Goal: Task Accomplishment & Management: Complete application form

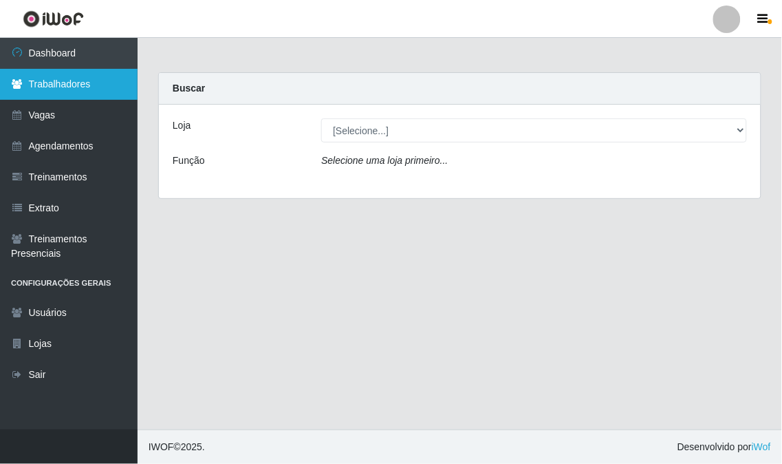
click at [103, 85] on link "Trabalhadores" at bounding box center [69, 84] width 138 height 31
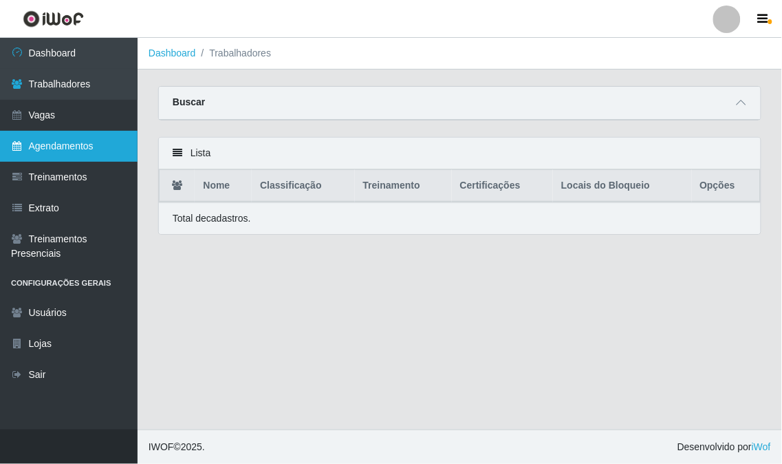
click at [122, 143] on link "Agendamentos" at bounding box center [69, 146] width 138 height 31
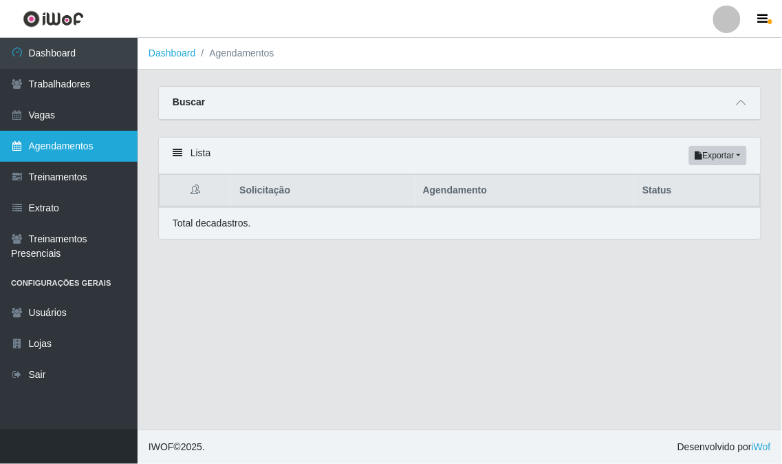
click at [65, 140] on link "Agendamentos" at bounding box center [69, 146] width 138 height 31
click at [92, 141] on link "Agendamentos" at bounding box center [69, 146] width 138 height 31
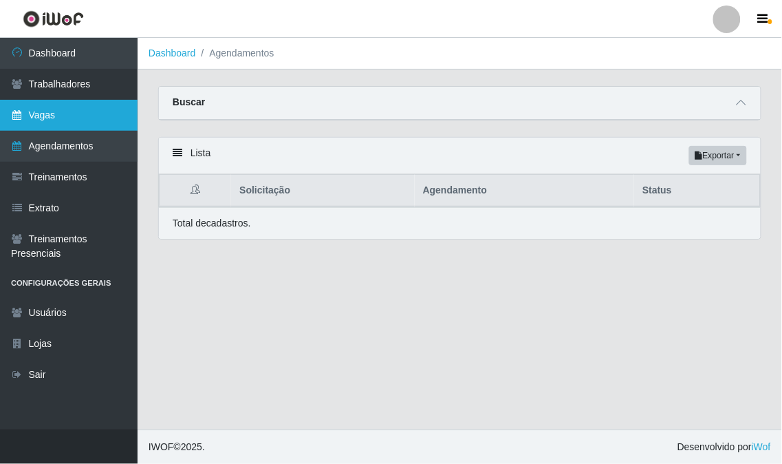
click at [95, 111] on link "Vagas" at bounding box center [69, 115] width 138 height 31
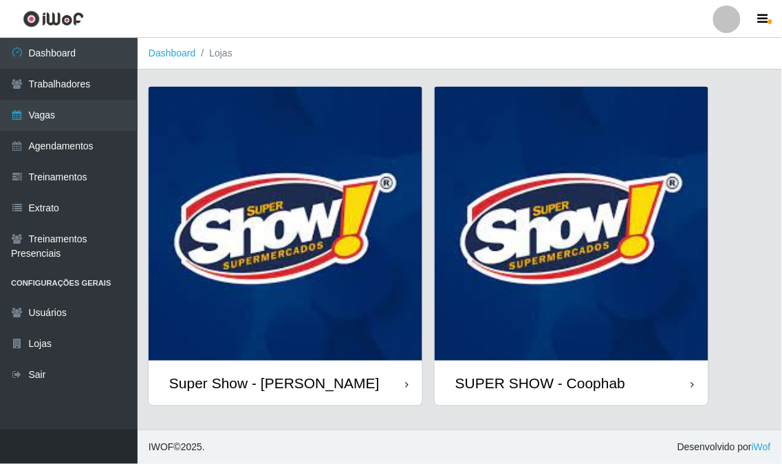
click at [179, 208] on img at bounding box center [286, 224] width 274 height 274
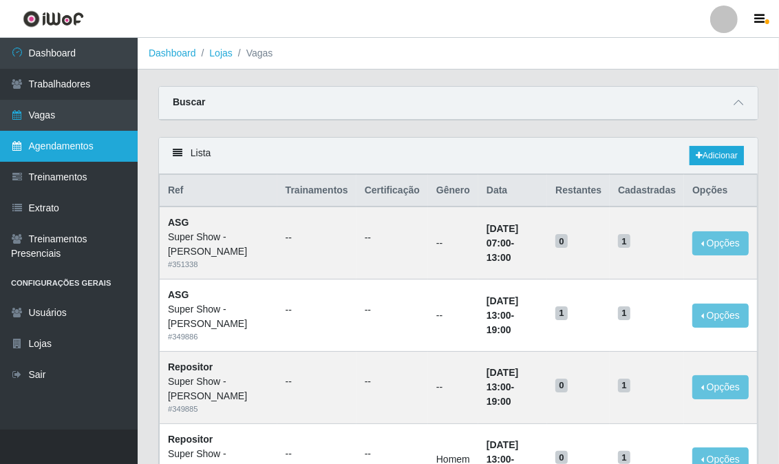
click at [78, 147] on link "Agendamentos" at bounding box center [69, 146] width 138 height 31
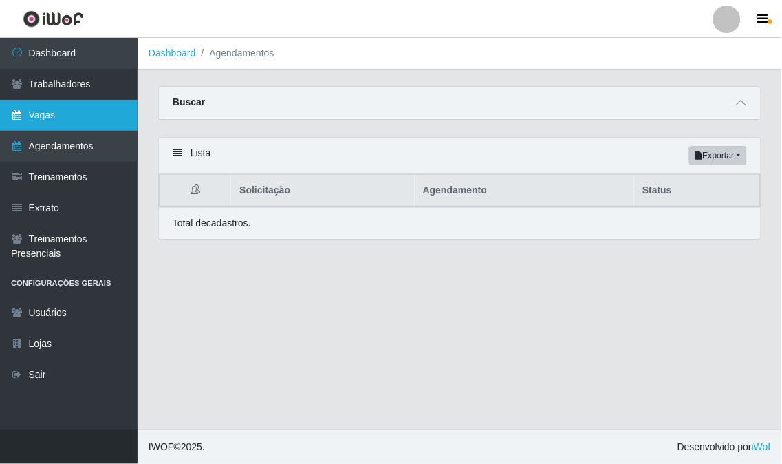
click at [93, 119] on link "Vagas" at bounding box center [69, 115] width 138 height 31
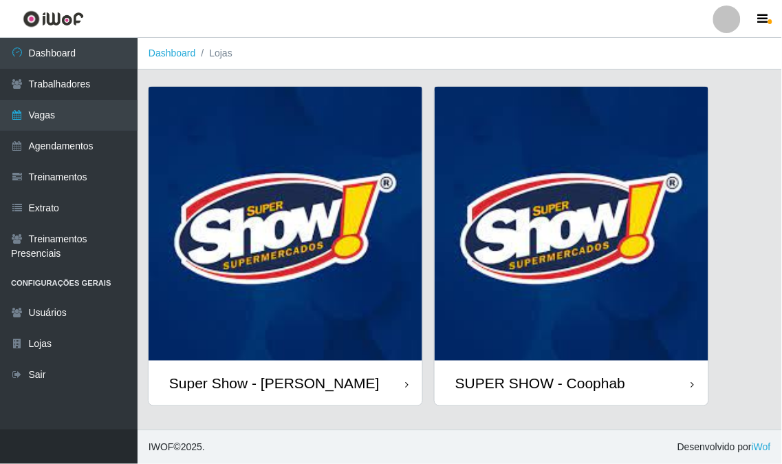
click at [250, 228] on img at bounding box center [286, 224] width 274 height 274
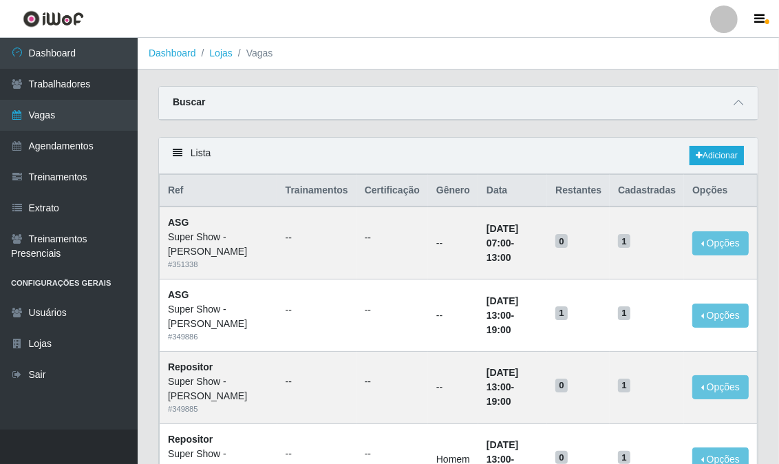
click at [686, 146] on div "Lista Adicionar" at bounding box center [458, 156] width 598 height 36
click at [709, 154] on link "Adicionar" at bounding box center [716, 155] width 54 height 19
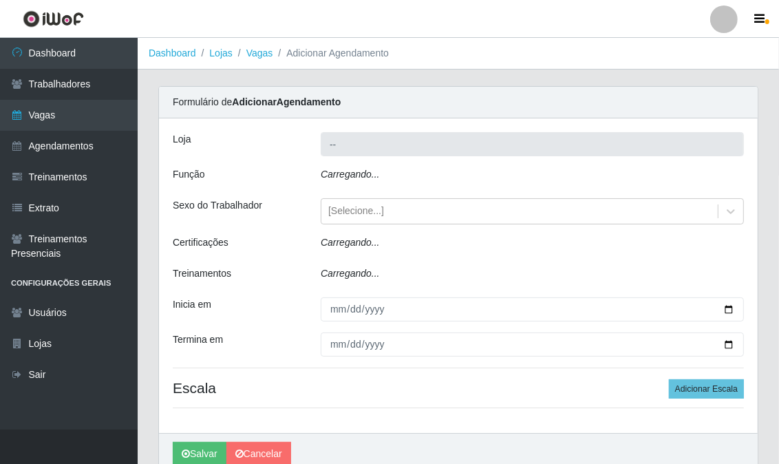
type input "Super Show - [PERSON_NAME]"
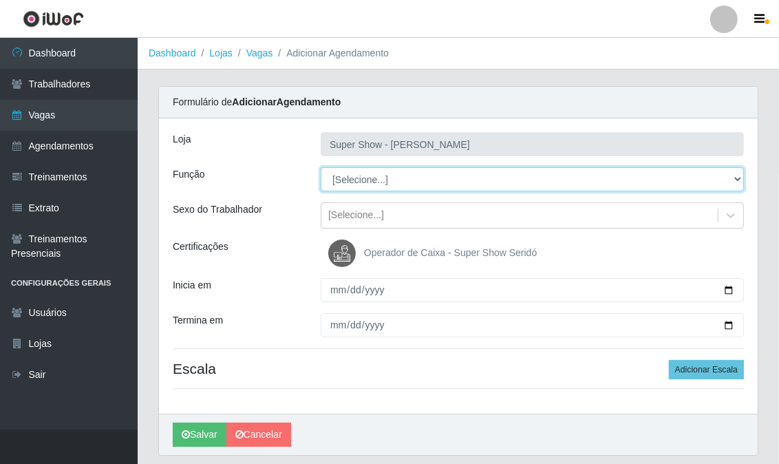
click at [373, 173] on select "[Selecione...] ASG Auxiliar de Estacionamento Balconista Embalador Embalador + …" at bounding box center [532, 179] width 423 height 24
select select "16"
click at [321, 167] on select "[Selecione...] ASG Auxiliar de Estacionamento Balconista Embalador Embalador + …" at bounding box center [532, 179] width 423 height 24
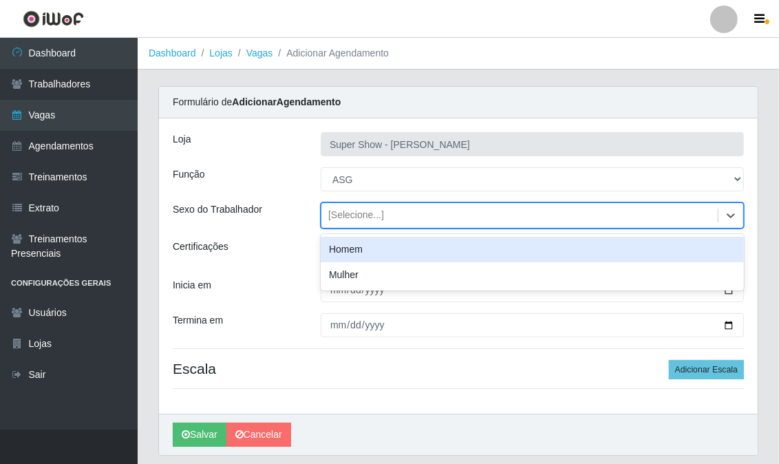
click at [369, 215] on div "[Selecione...]" at bounding box center [356, 215] width 56 height 14
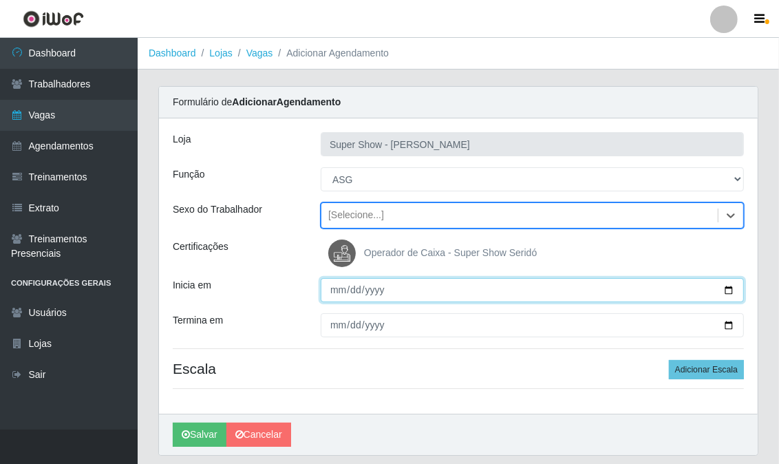
click at [335, 291] on input "Inicia em" at bounding box center [532, 290] width 423 height 24
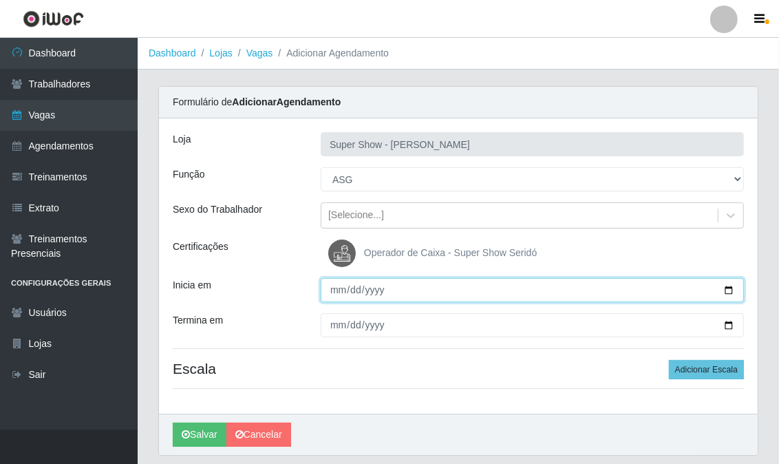
click at [335, 291] on input "Inicia em" at bounding box center [532, 290] width 423 height 24
type input "2025-09-29"
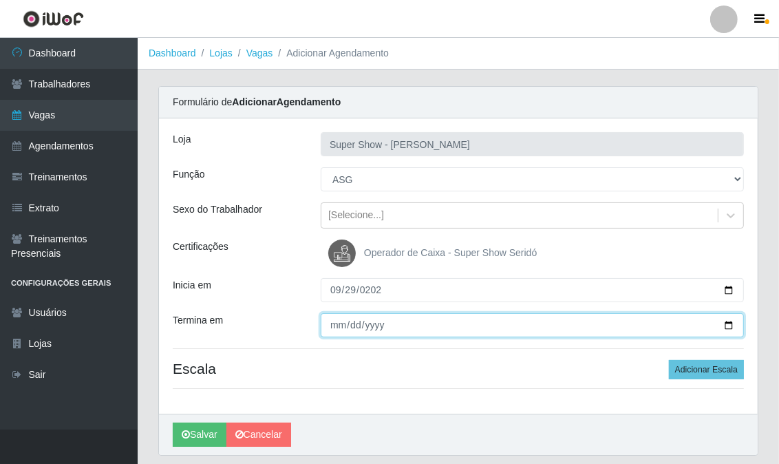
click at [335, 322] on input "Termina em" at bounding box center [532, 325] width 423 height 24
type input "2025-09-29"
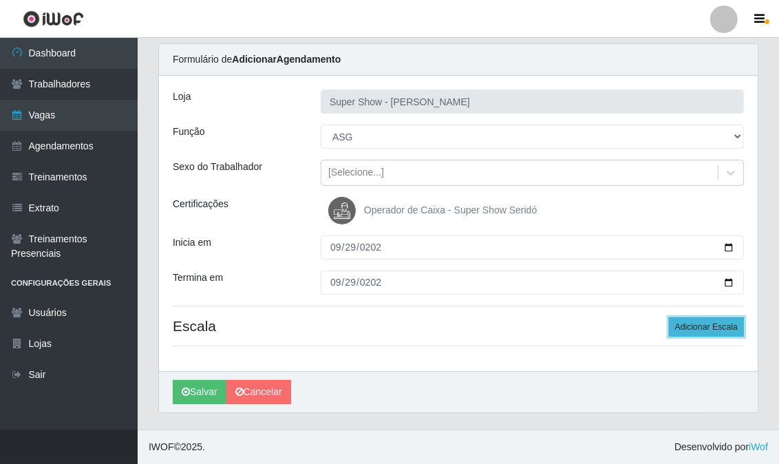
click at [684, 329] on button "Adicionar Escala" at bounding box center [706, 326] width 75 height 19
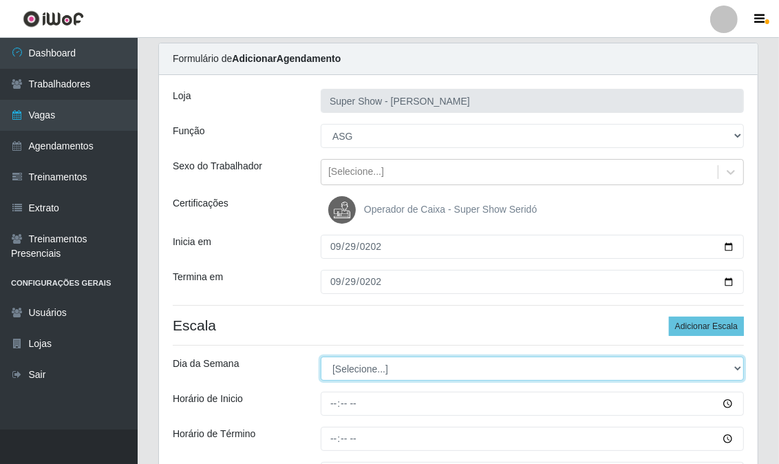
click at [362, 369] on select "[Selecione...] Segunda Terça Quarta Quinta Sexta Sábado Domingo" at bounding box center [532, 368] width 423 height 24
select select "1"
click at [321, 356] on select "[Selecione...] Segunda Terça Quarta Quinta Sexta Sábado Domingo" at bounding box center [532, 368] width 423 height 24
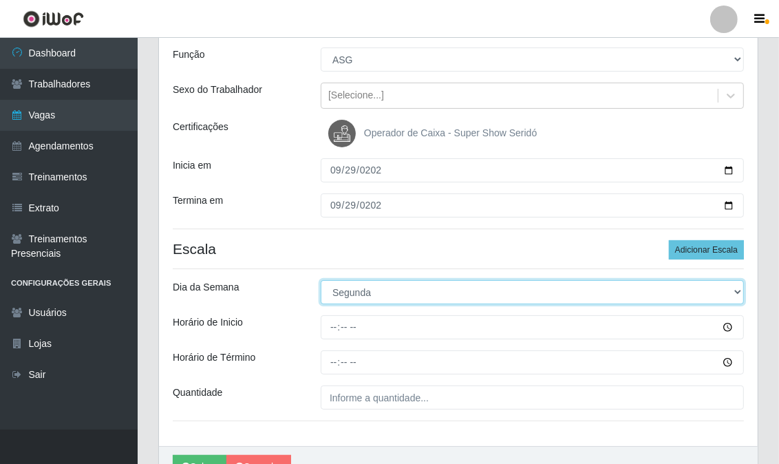
click at [358, 290] on select "[Selecione...] Segunda Terça Quarta Quinta Sexta Sábado Domingo" at bounding box center [532, 292] width 423 height 24
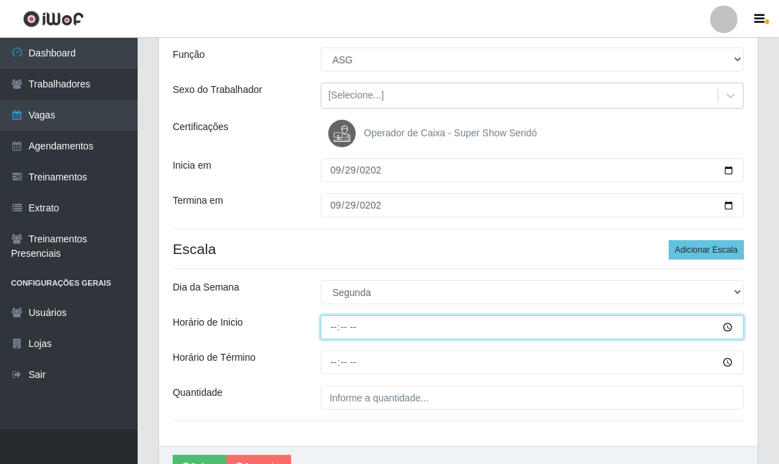
click at [334, 326] on input "Horário de Inicio" at bounding box center [532, 327] width 423 height 24
type input "13:00"
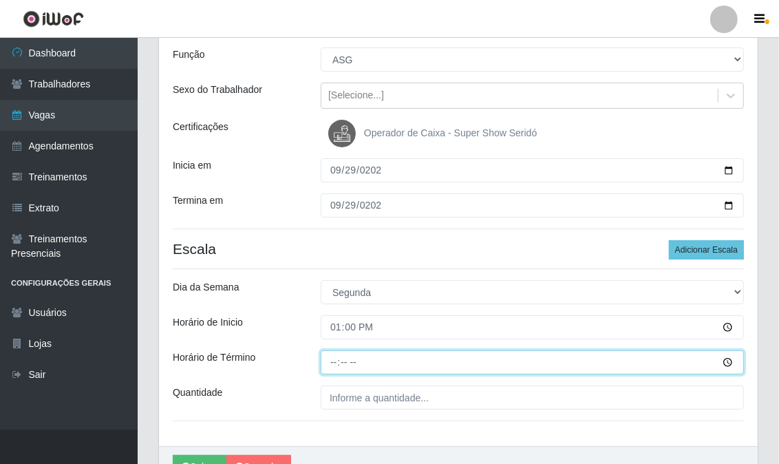
click at [330, 365] on input "Horário de Término" at bounding box center [532, 362] width 423 height 24
type input "19:00"
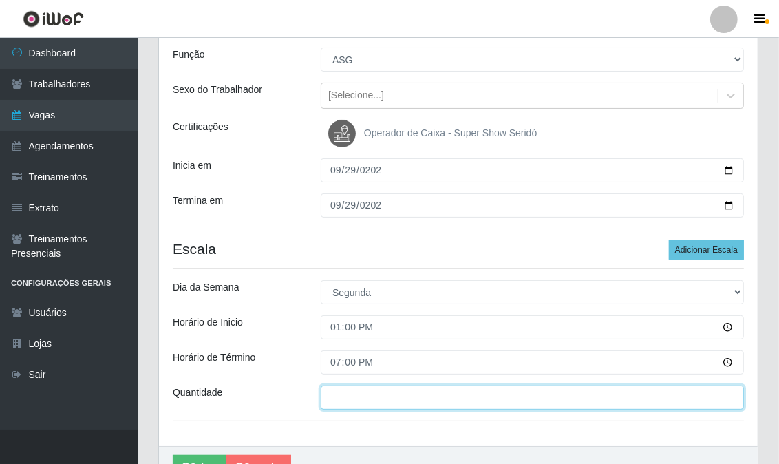
click at [334, 409] on input "___" at bounding box center [532, 397] width 423 height 24
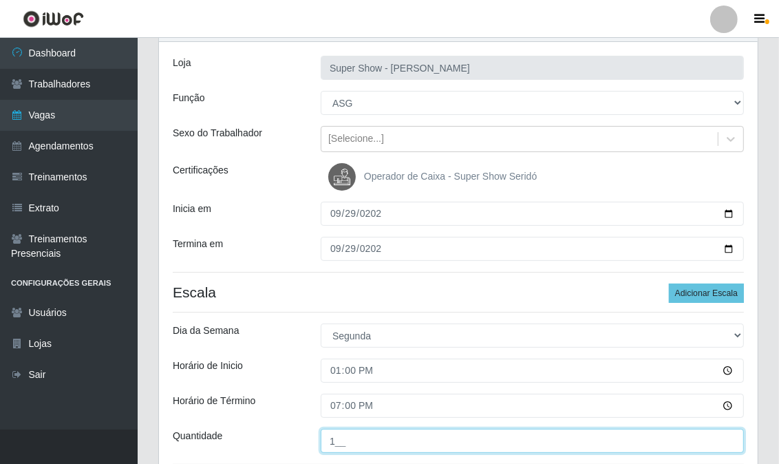
scroll to position [153, 0]
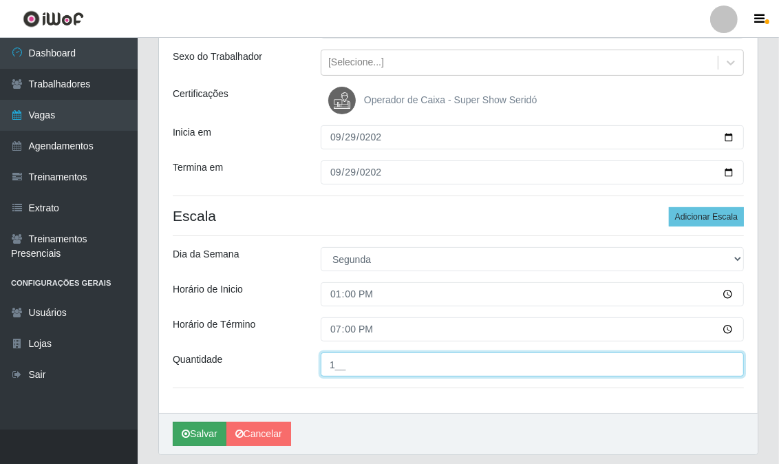
type input "1__"
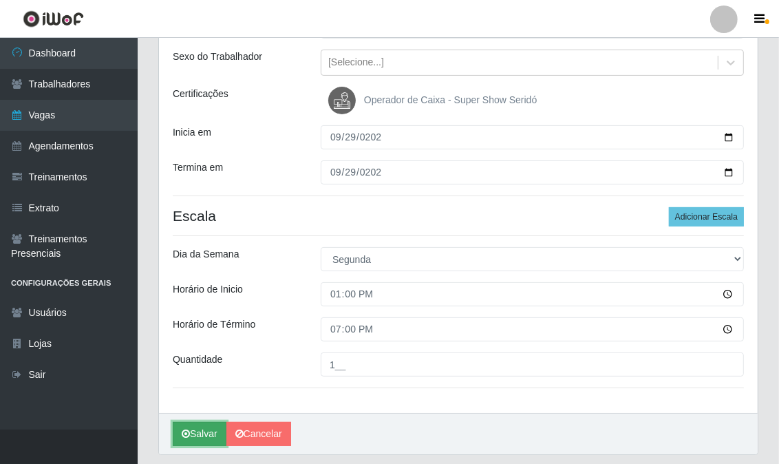
click at [197, 427] on button "Salvar" at bounding box center [200, 434] width 54 height 24
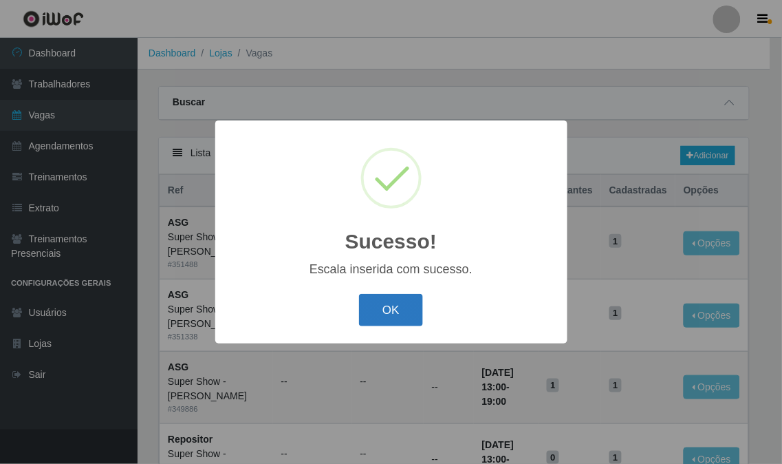
click at [386, 312] on button "OK" at bounding box center [391, 310] width 64 height 32
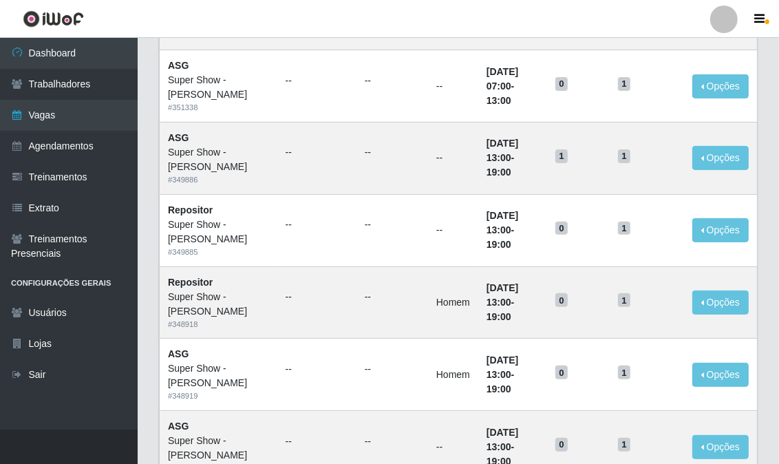
scroll to position [76, 0]
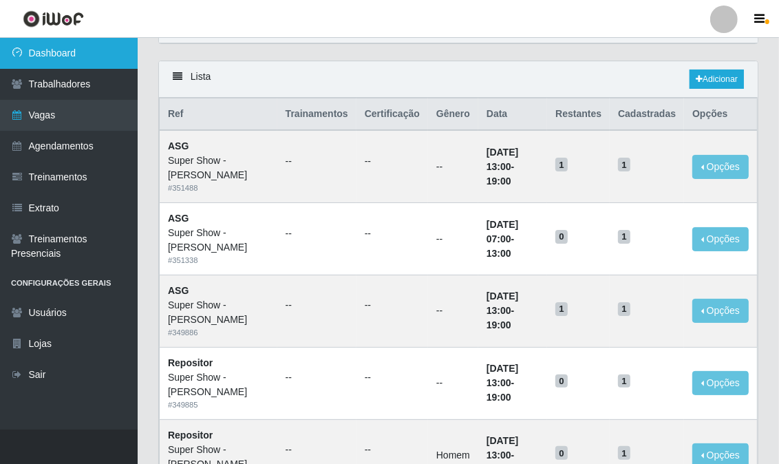
click at [78, 61] on link "Dashboard" at bounding box center [69, 53] width 138 height 31
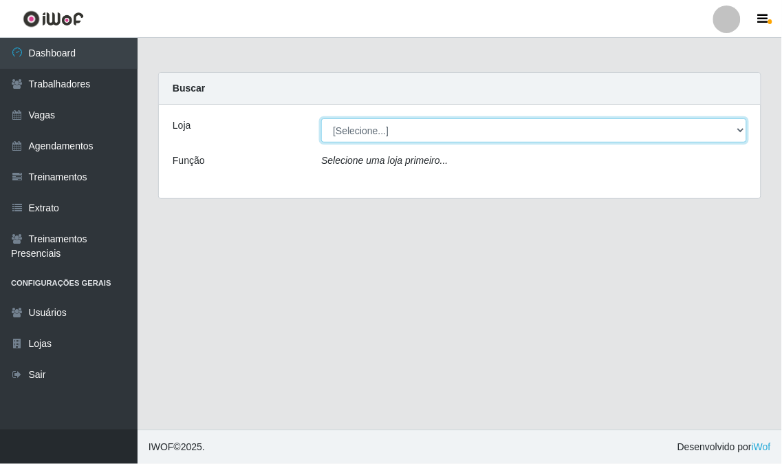
click at [367, 129] on select "[Selecione...] Super Show - [PERSON_NAME] SUPER SHOW - Coophab" at bounding box center [534, 130] width 426 height 24
select select "120"
click at [321, 118] on select "[Selecione...] Super Show - [PERSON_NAME] SUPER SHOW - Coophab" at bounding box center [534, 130] width 426 height 24
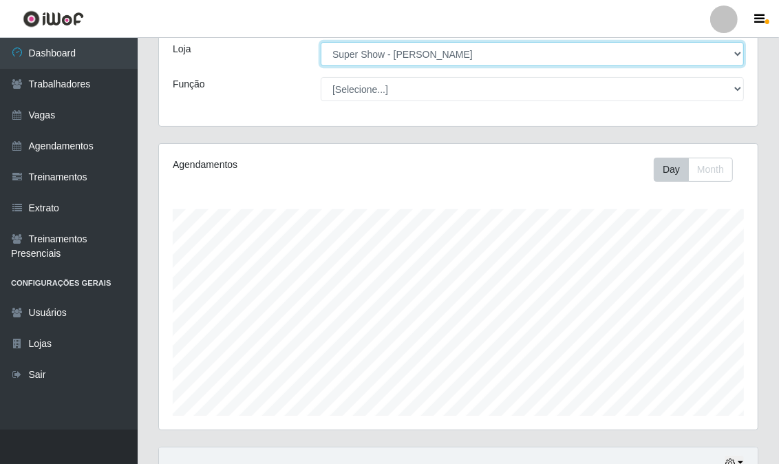
scroll to position [204, 0]
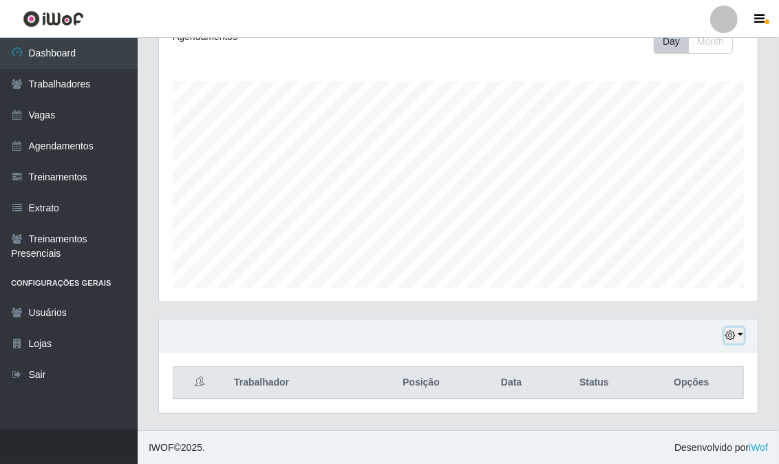
click at [726, 337] on icon "button" at bounding box center [730, 335] width 10 height 10
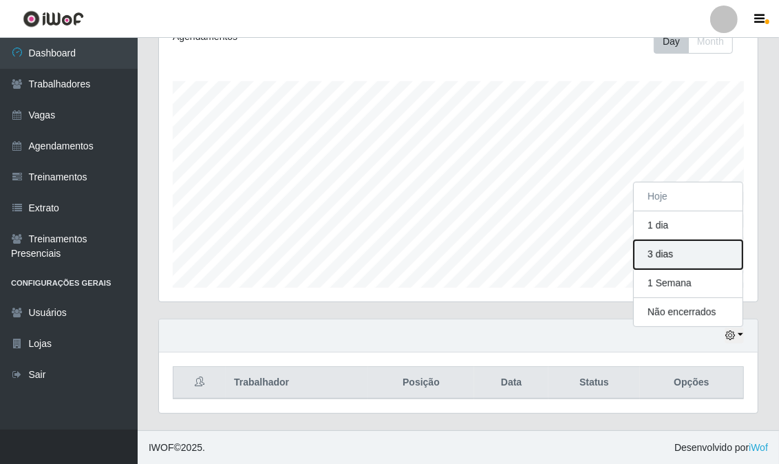
click at [671, 248] on button "3 dias" at bounding box center [687, 254] width 109 height 29
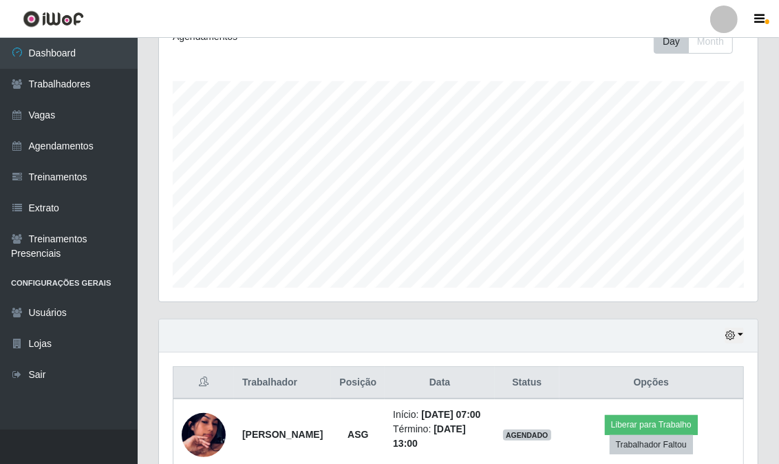
scroll to position [291, 0]
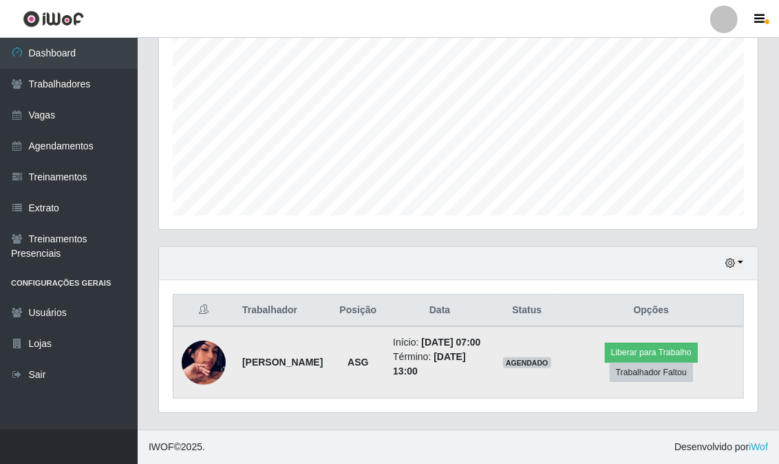
click at [221, 363] on img at bounding box center [204, 362] width 44 height 78
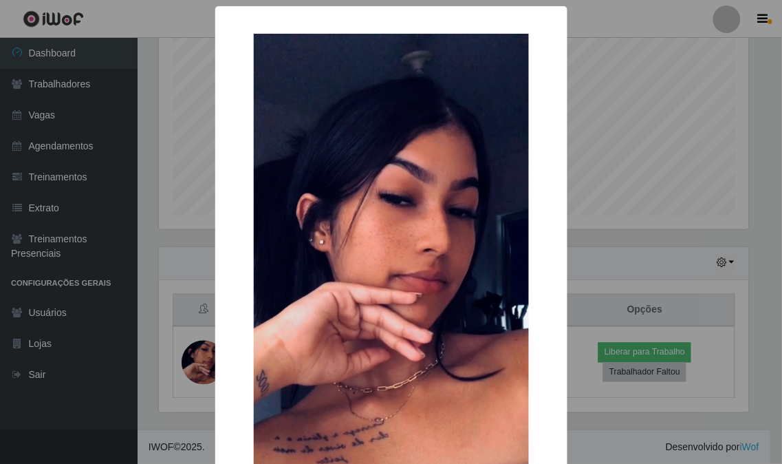
click at [149, 231] on div "× OK Cancel" at bounding box center [391, 232] width 782 height 464
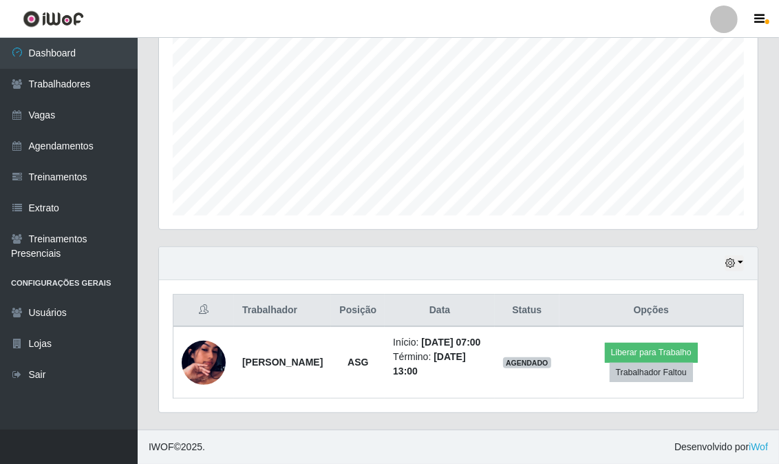
scroll to position [0, 0]
